Goal: Information Seeking & Learning: Learn about a topic

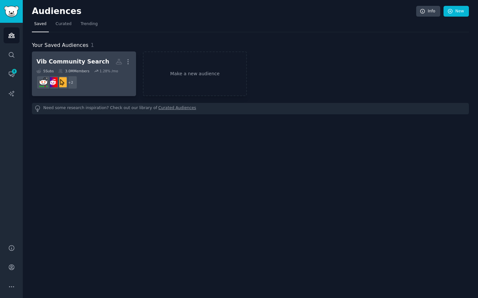
click at [91, 84] on dd "+ 2" at bounding box center [83, 82] width 95 height 18
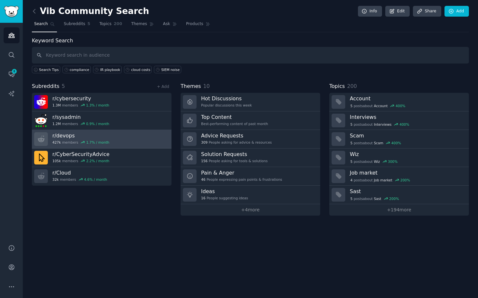
click at [116, 138] on link "r/ devops 427k members 1.7 % / month" at bounding box center [102, 139] width 140 height 19
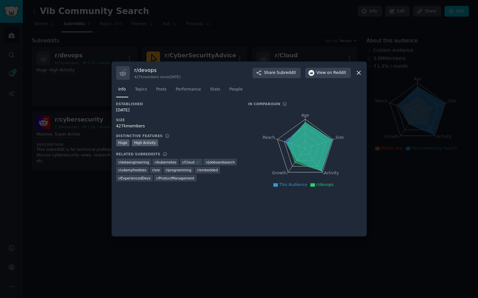
click at [61, 202] on div at bounding box center [239, 149] width 478 height 298
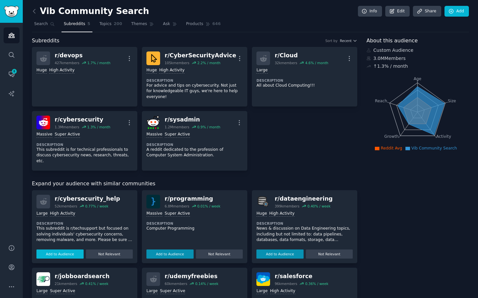
click at [70, 249] on button "Add to Audience" at bounding box center [59, 253] width 47 height 9
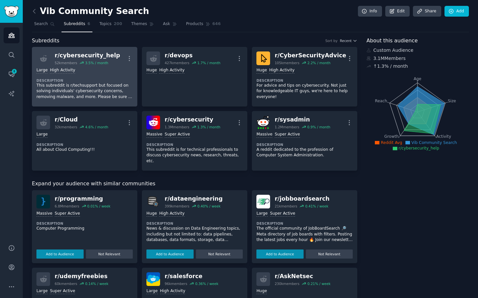
click at [91, 76] on div "Large High Activity Description This subreddit is r/techsupport but focused on …" at bounding box center [84, 83] width 96 height 37
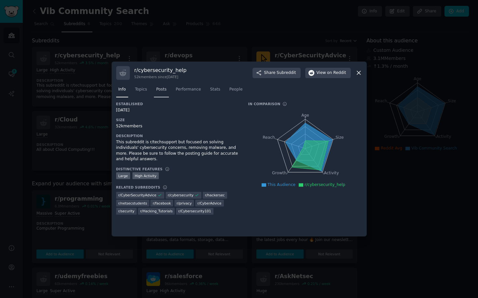
click at [160, 91] on span "Posts" at bounding box center [161, 90] width 10 height 6
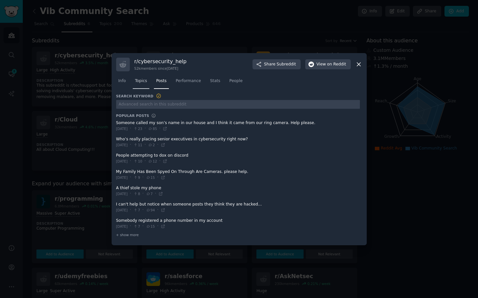
click at [144, 83] on span "Topics" at bounding box center [141, 81] width 12 height 6
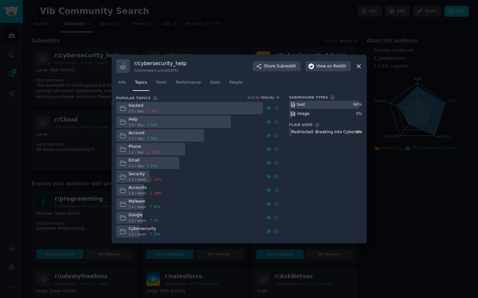
click at [134, 232] on span "2.9 / week" at bounding box center [137, 234] width 18 height 5
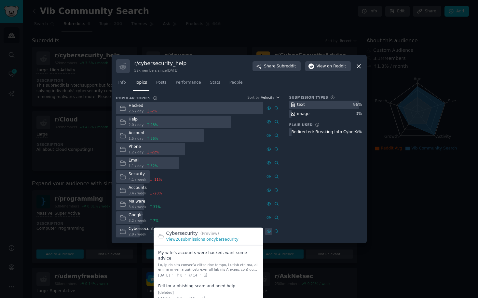
click at [270, 232] on icon at bounding box center [268, 231] width 5 height 5
click at [186, 290] on div "[deleted]" at bounding box center [196, 292] width 77 height 5
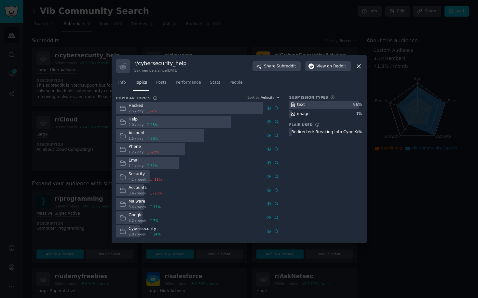
click at [417, 168] on div at bounding box center [239, 149] width 478 height 298
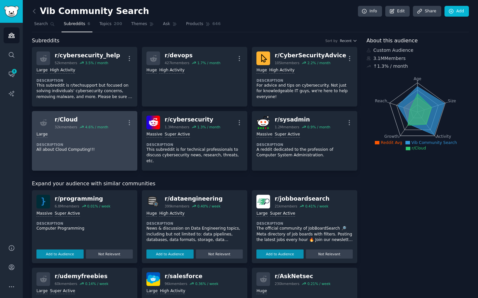
click at [113, 150] on p "All about Cloud Computing!!!" at bounding box center [84, 150] width 96 height 6
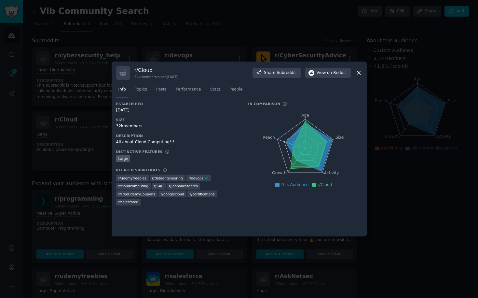
click at [408, 170] on div at bounding box center [239, 149] width 478 height 298
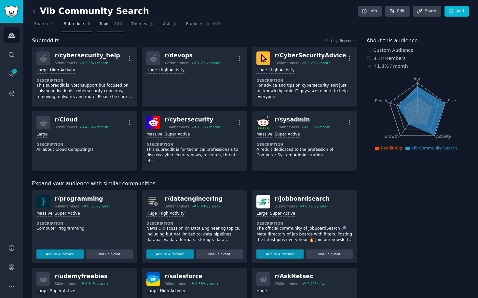
click at [110, 26] on span "Topics" at bounding box center [105, 24] width 12 height 6
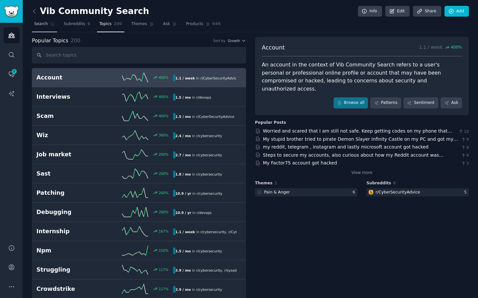
click at [43, 26] on span "Search" at bounding box center [41, 24] width 14 height 6
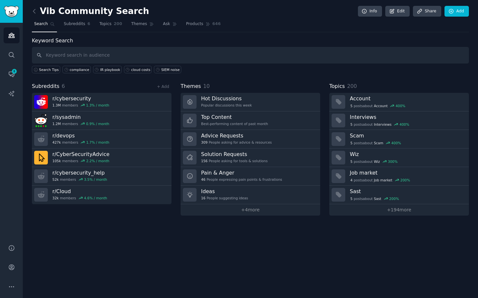
click at [129, 57] on input "text" at bounding box center [250, 55] width 437 height 17
click at [111, 69] on div "IR playbook" at bounding box center [110, 69] width 20 height 5
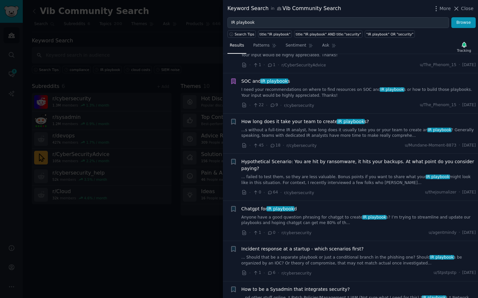
scroll to position [117, 0]
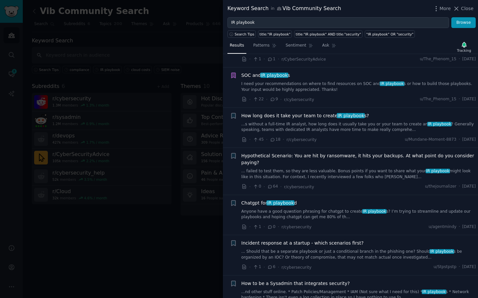
click at [330, 128] on link "...s without a full-time IR analyst, how long does it usually take you or your …" at bounding box center [358, 126] width 235 height 11
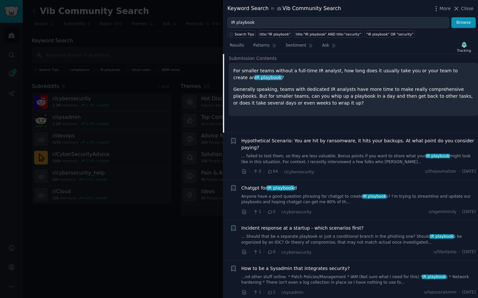
scroll to position [230, 0]
click at [347, 240] on link "... Should that be a separate playbook or just a conditional branch in the phis…" at bounding box center [358, 239] width 235 height 11
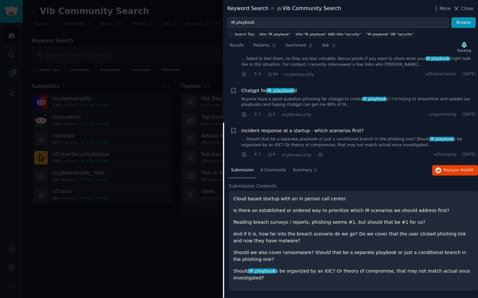
scroll to position [266, 0]
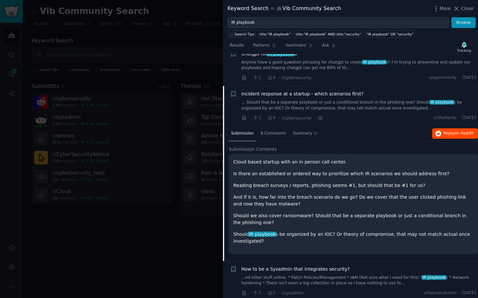
click at [457, 131] on span "on Reddit" at bounding box center [463, 133] width 19 height 5
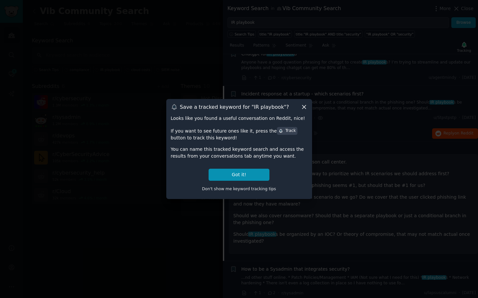
click at [301, 105] on icon at bounding box center [304, 106] width 7 height 7
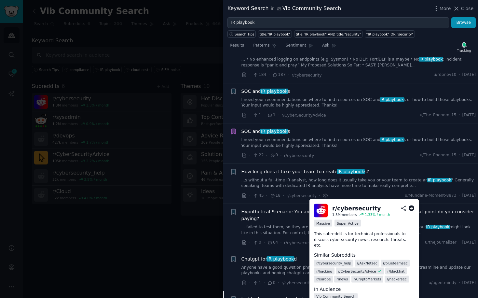
scroll to position [57, 0]
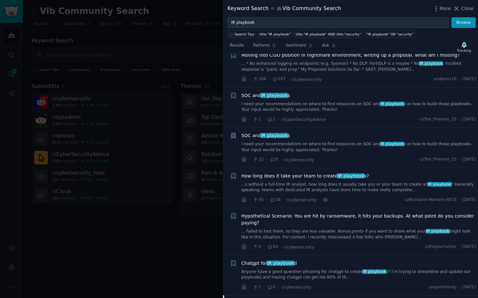
click at [304, 96] on div "SOC and IR playbook s" at bounding box center [358, 95] width 235 height 7
click at [326, 114] on div "SOC and IR playbook s I need your recommendations on where to find resources on…" at bounding box center [358, 107] width 235 height 31
click at [335, 107] on link "I need your recommendations on where to find resources on SOC and IR playbook s…" at bounding box center [358, 106] width 235 height 11
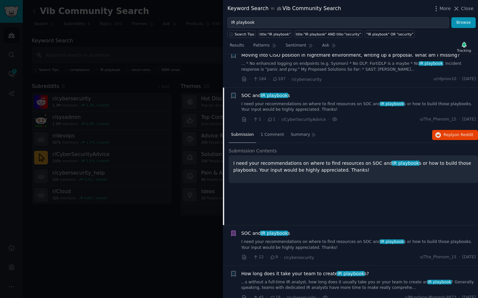
scroll to position [90, 0]
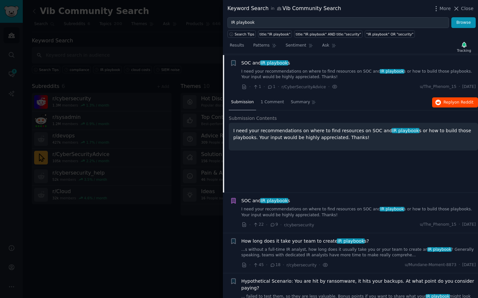
click at [461, 102] on span "on Reddit" at bounding box center [463, 102] width 19 height 5
